Goal: Communication & Community: Answer question/provide support

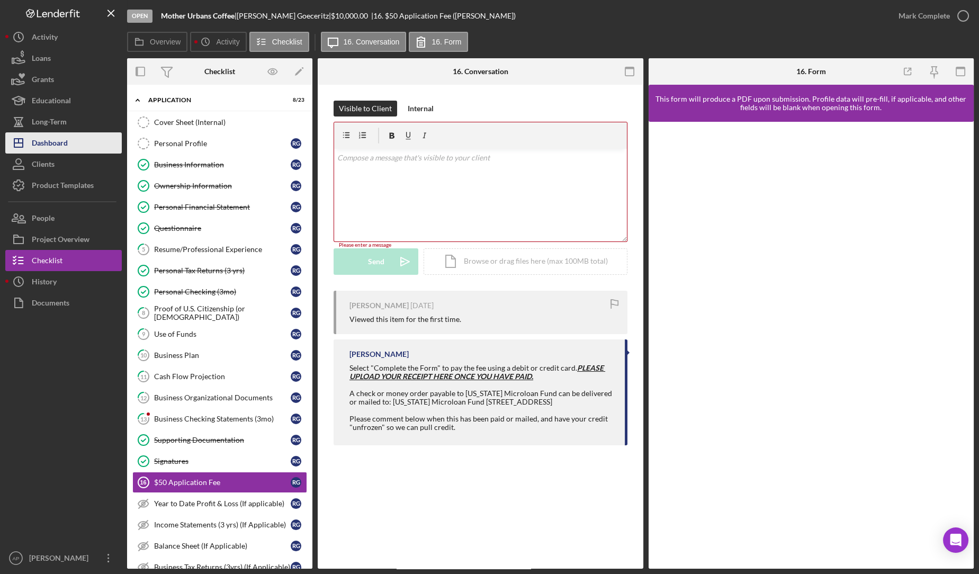
click at [62, 147] on div "Dashboard" at bounding box center [50, 144] width 36 height 24
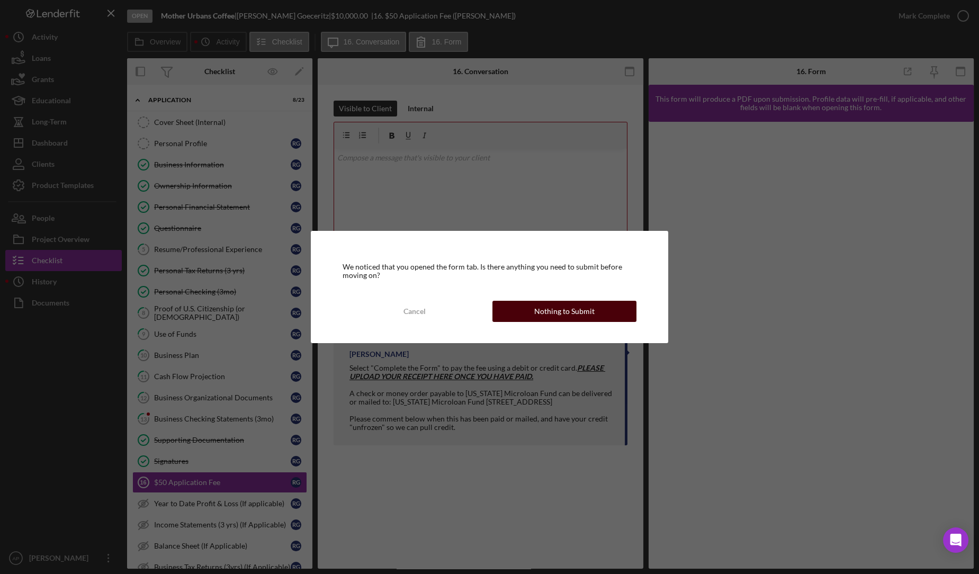
click at [503, 310] on button "Nothing to Submit" at bounding box center [564, 311] width 144 height 21
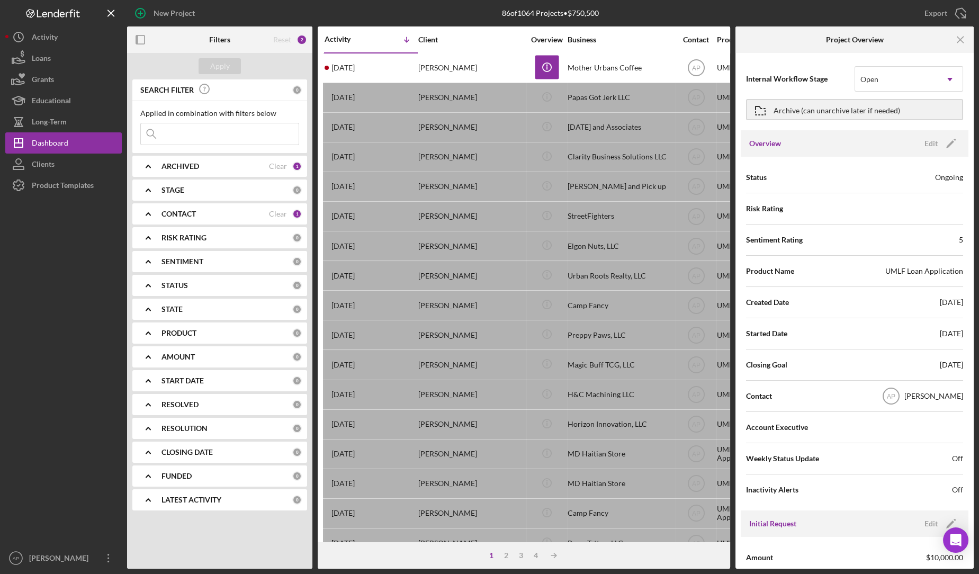
click at [235, 133] on input at bounding box center [220, 133] width 158 height 21
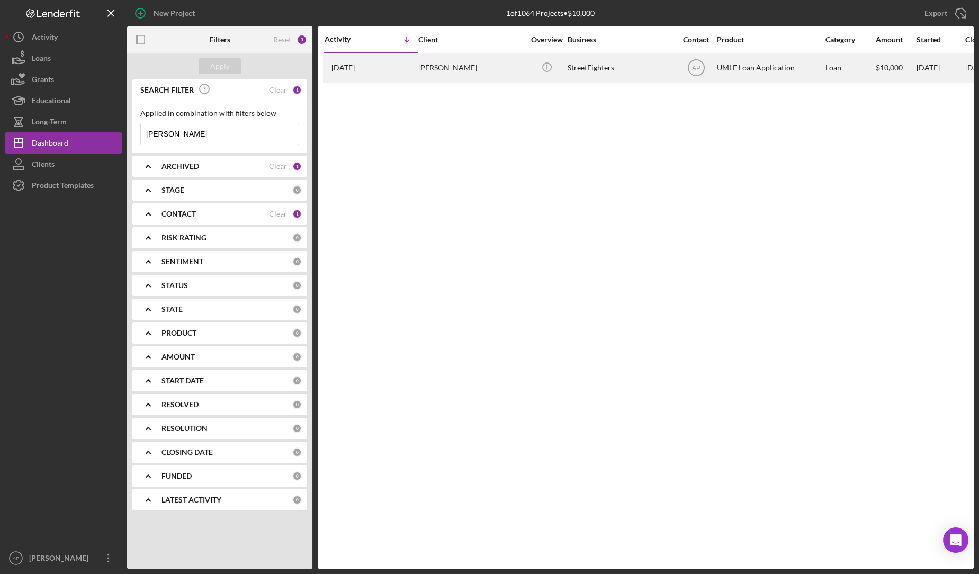
type input "[PERSON_NAME]"
click at [443, 75] on div "[PERSON_NAME]" at bounding box center [471, 68] width 106 height 28
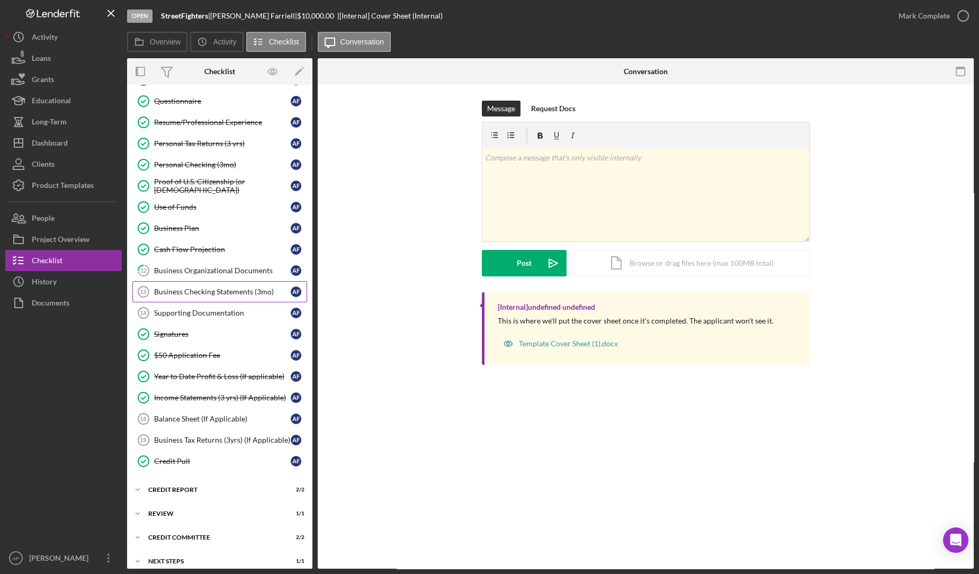
scroll to position [132, 0]
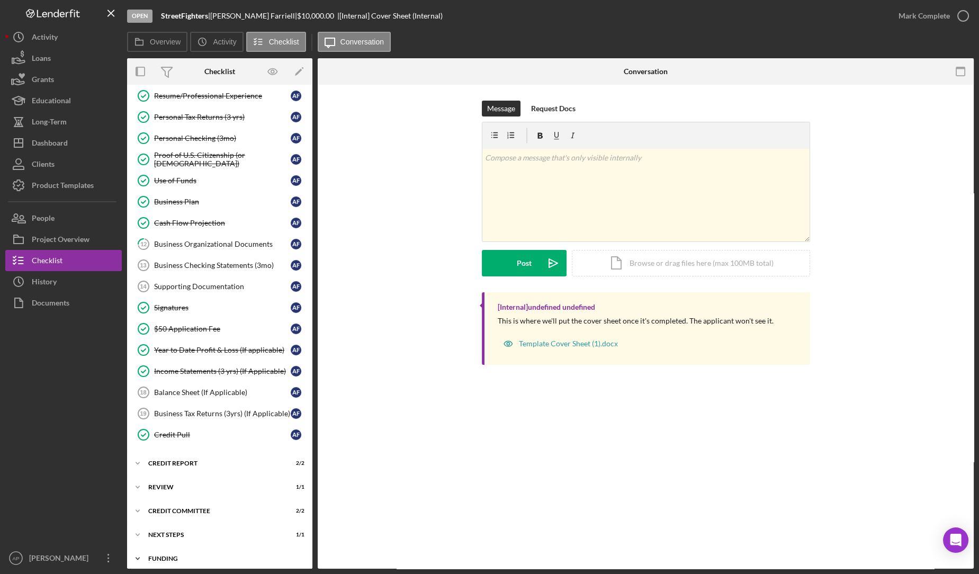
click at [146, 548] on icon "Icon/Expander" at bounding box center [137, 558] width 21 height 21
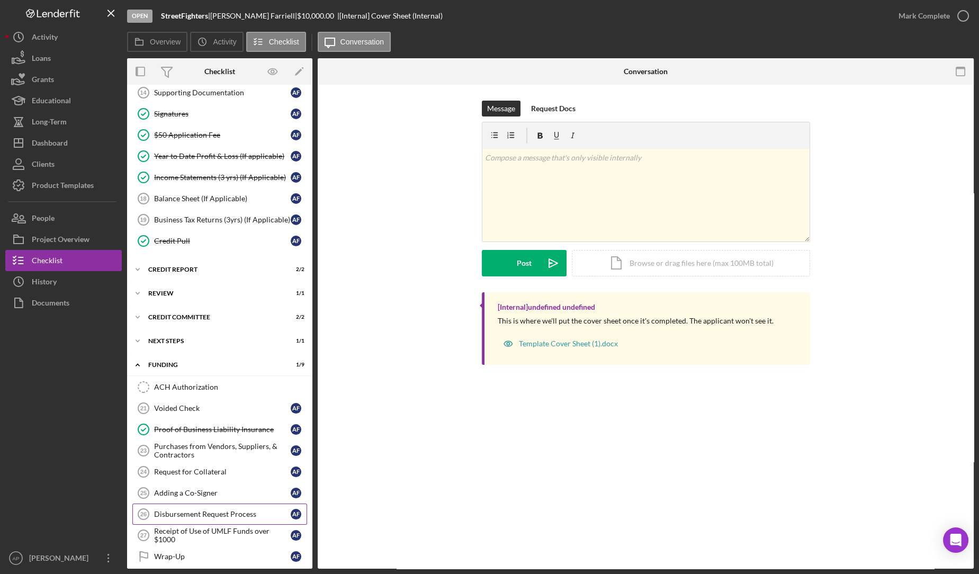
click at [181, 510] on div "Disbursement Request Process" at bounding box center [222, 514] width 137 height 8
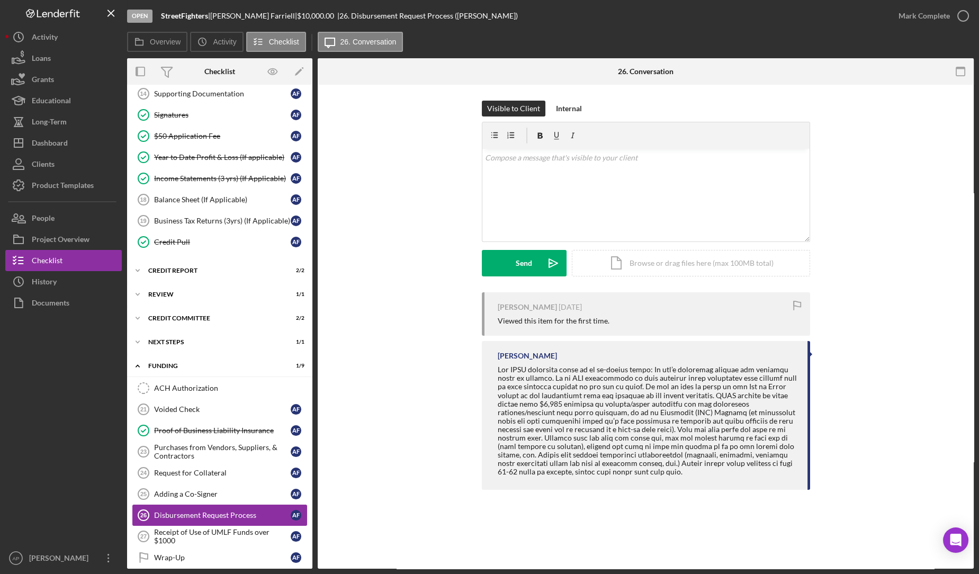
scroll to position [326, 0]
click at [617, 181] on div "v Color teal Color pink Remove color Add row above Add row below Add column bef…" at bounding box center [645, 195] width 327 height 93
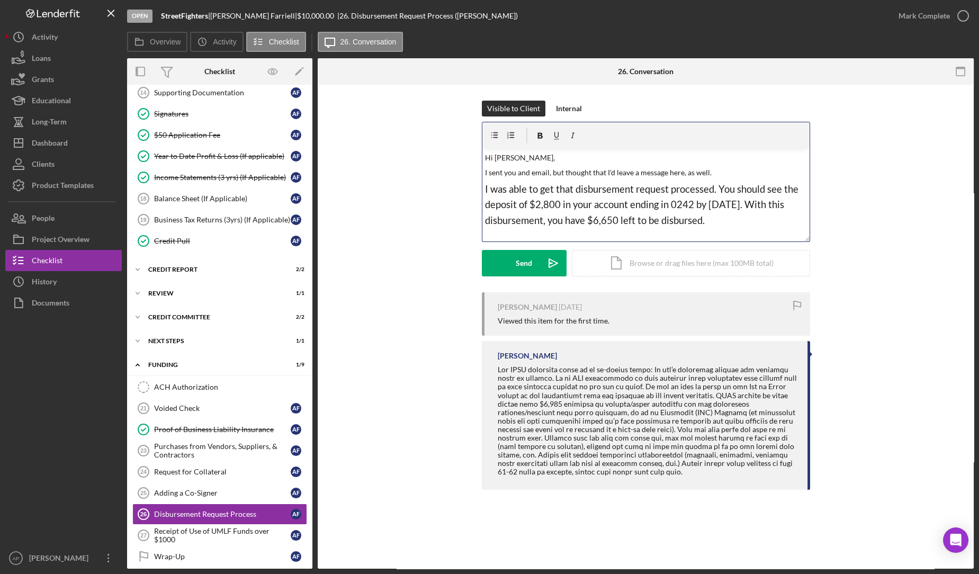
click at [588, 224] on span "I was able to get that disbursement request processed. You should see the depos…" at bounding box center [643, 204] width 316 height 43
click at [763, 221] on p "I was able to get that disbursement request processed. You should see the depos…" at bounding box center [645, 205] width 321 height 47
click at [492, 184] on span "I was able to get that disbursement request processed. You should see the depos…" at bounding box center [643, 210] width 317 height 59
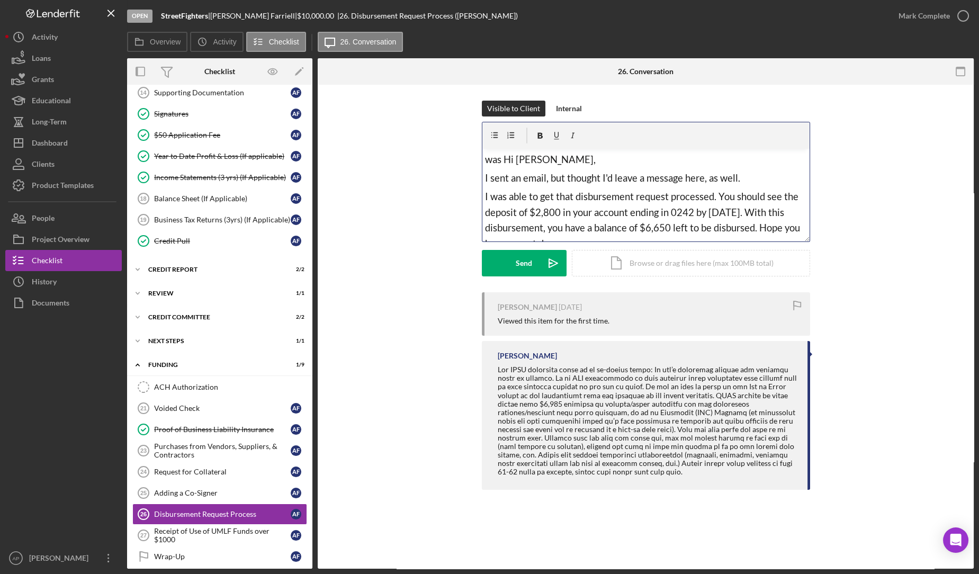
click at [501, 158] on span "was Hi [PERSON_NAME]," at bounding box center [540, 160] width 111 height 12
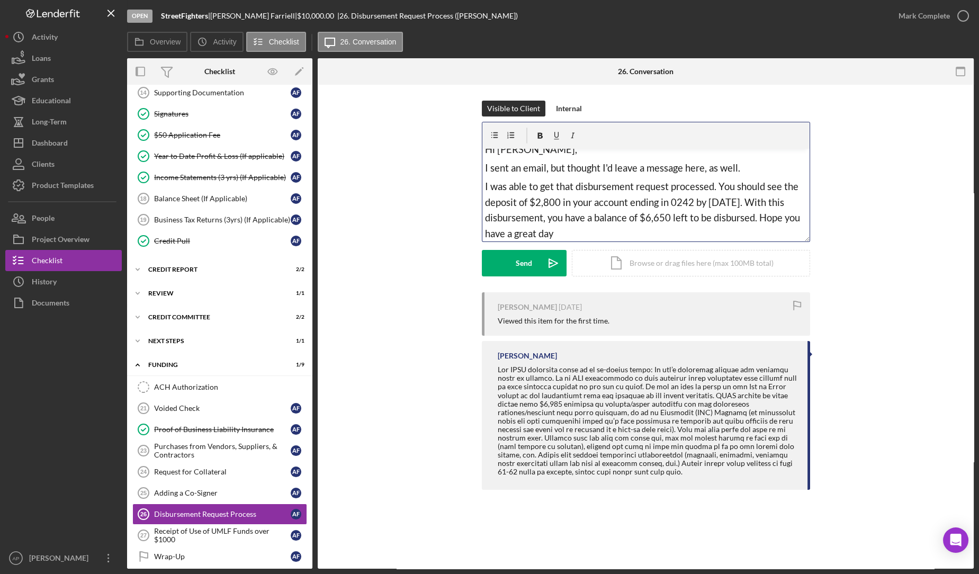
scroll to position [11, 0]
click at [573, 186] on span "I was able to get that disbursement request processed. You should see the depos…" at bounding box center [643, 209] width 317 height 59
click at [750, 200] on span "I was able to get your disbursement request processed. You should see the depos…" at bounding box center [643, 209] width 317 height 59
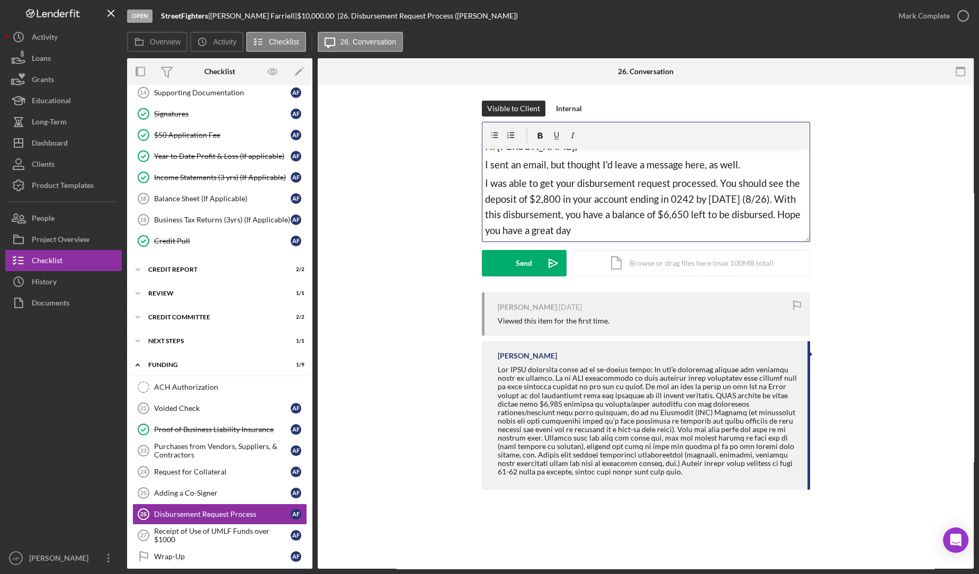
scroll to position [0, 0]
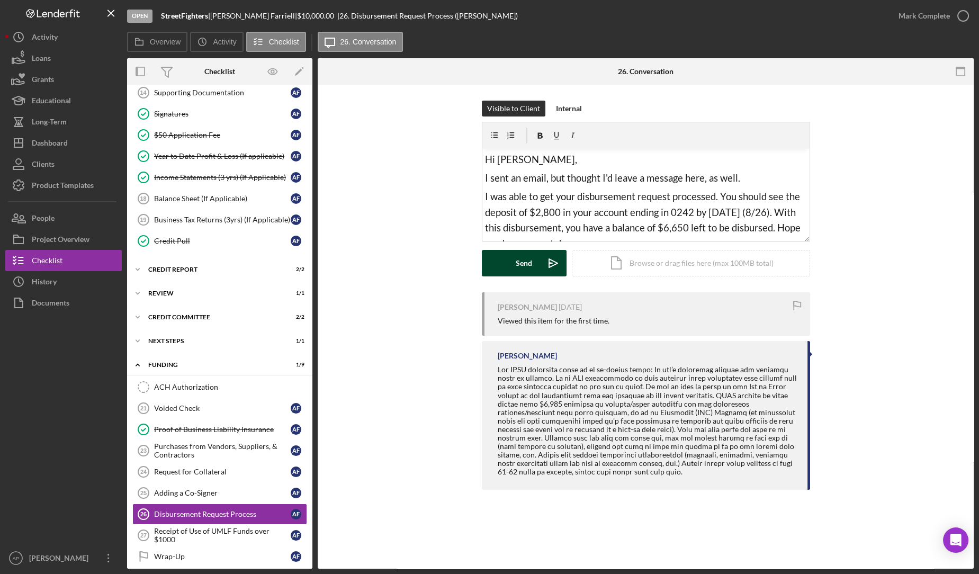
click at [526, 259] on div "Send" at bounding box center [524, 263] width 16 height 26
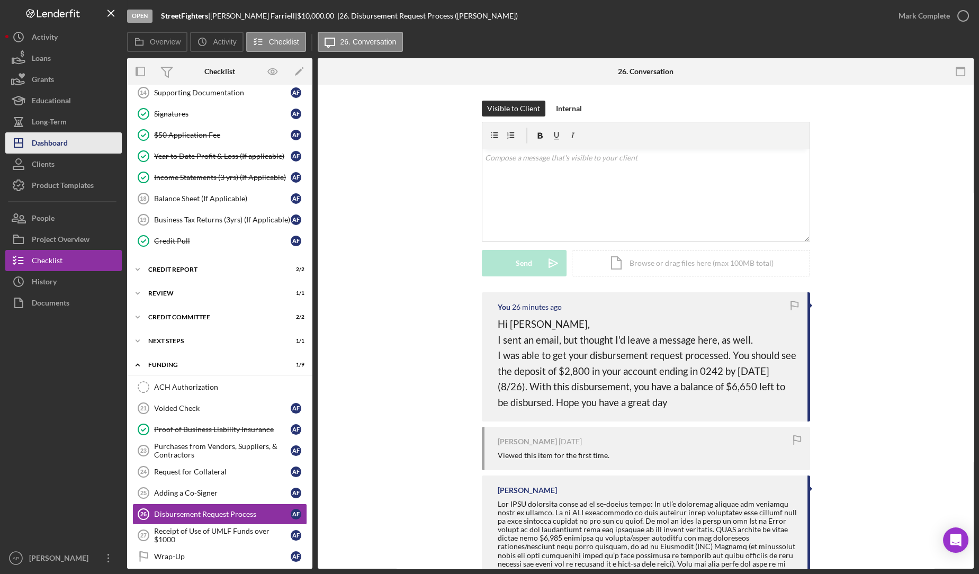
click at [54, 140] on div "Dashboard" at bounding box center [50, 144] width 36 height 24
